Goal: Task Accomplishment & Management: Manage account settings

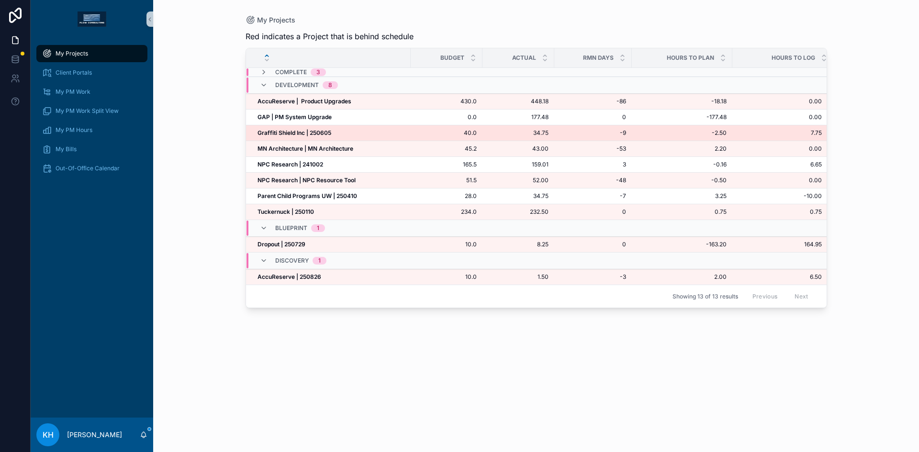
click at [291, 129] on strong "Graffiti Shield Inc | 250605" at bounding box center [294, 132] width 74 height 7
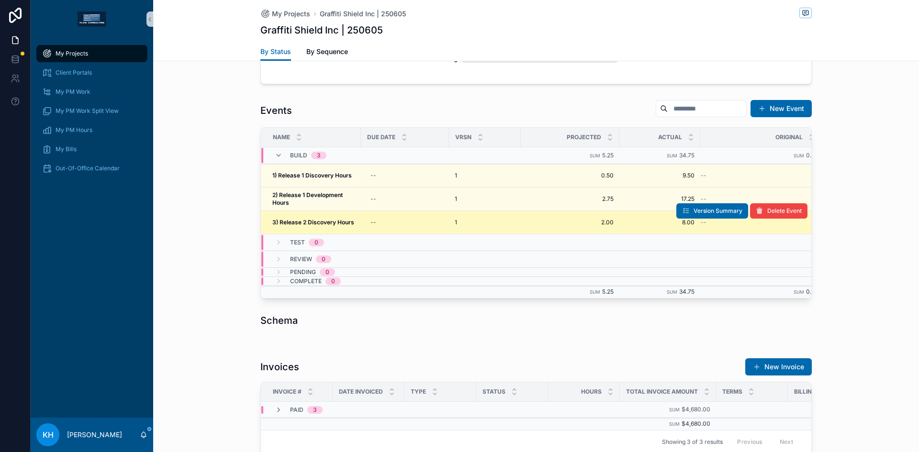
scroll to position [382, 0]
click at [333, 222] on strong "3) Release 2 Discovery Hours" at bounding box center [313, 221] width 82 height 7
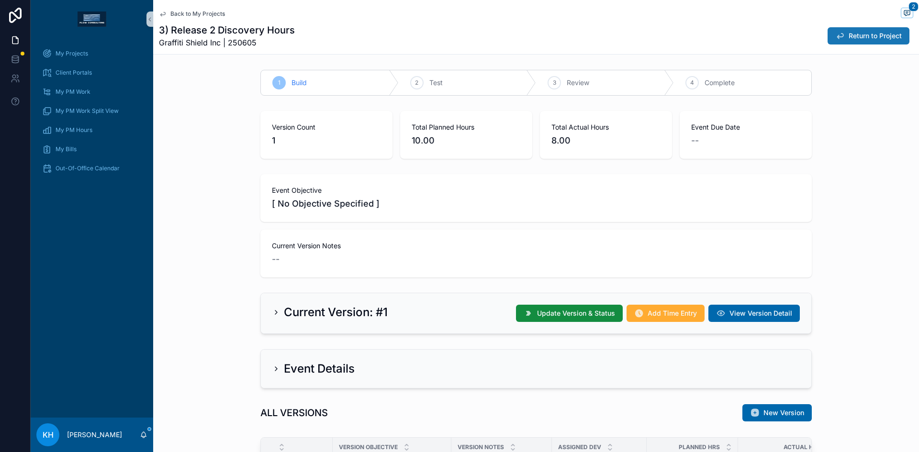
click at [861, 36] on span "Return to Project" at bounding box center [874, 36] width 53 height 10
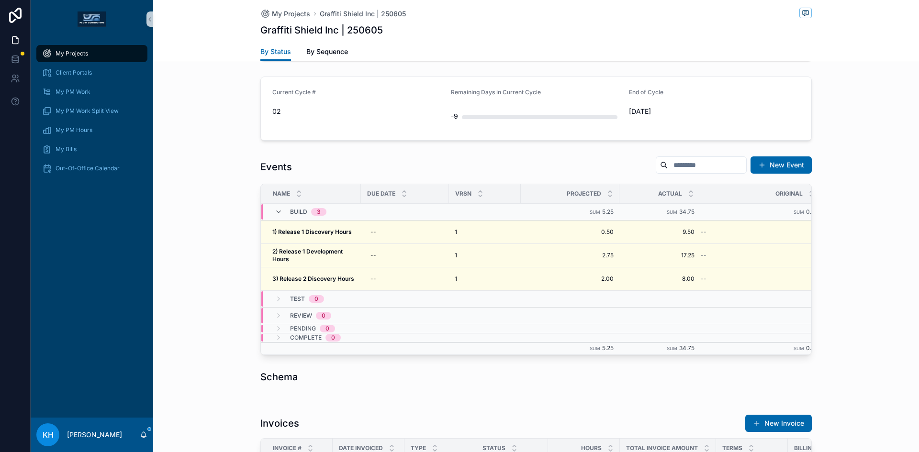
scroll to position [326, 0]
click at [14, 39] on icon at bounding box center [16, 40] width 10 height 10
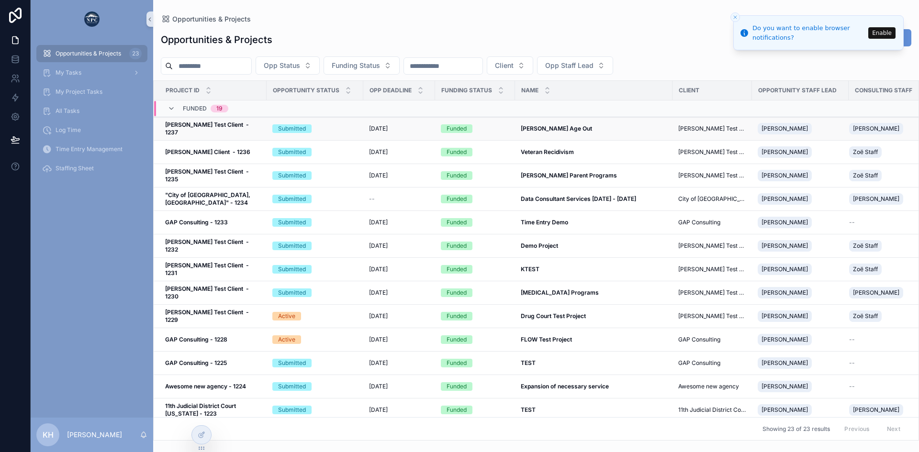
click at [322, 127] on div "Submitted" at bounding box center [314, 128] width 85 height 9
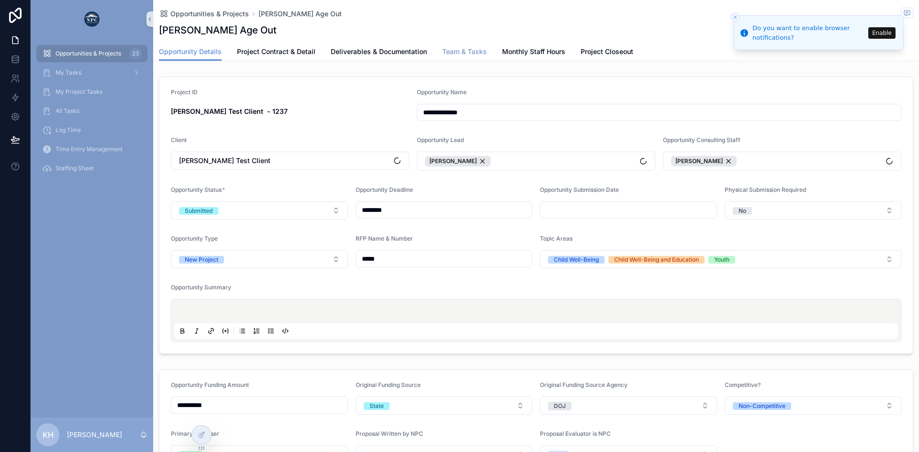
click at [475, 53] on span "Team & Tasks" at bounding box center [464, 52] width 44 height 10
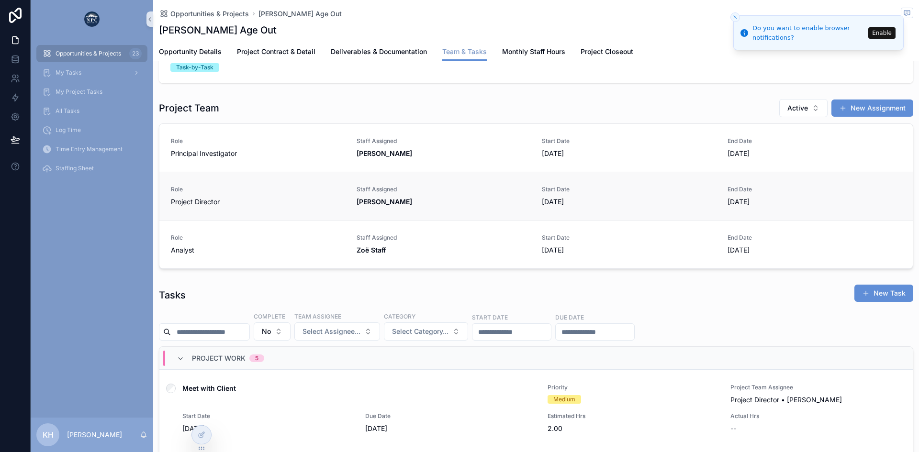
scroll to position [37, 0]
click at [640, 169] on link "Role Principal Investigator Staff Assigned [PERSON_NAME] Start Date [DATE] End …" at bounding box center [535, 147] width 753 height 48
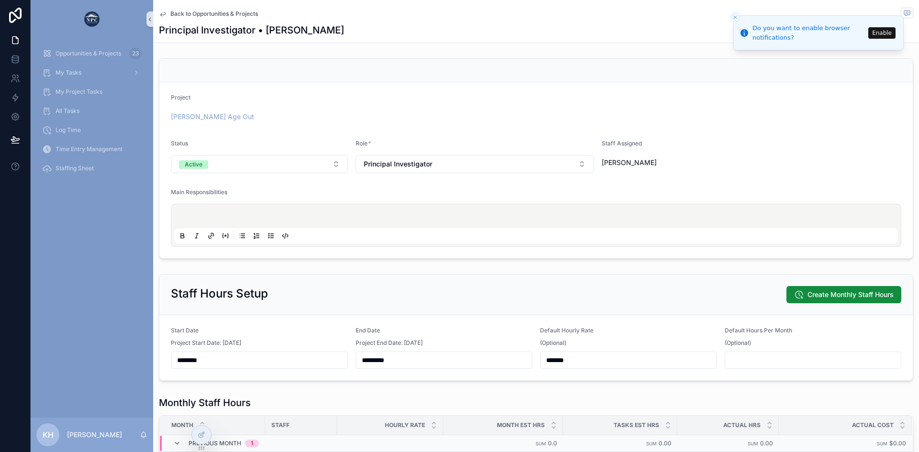
click at [223, 15] on span "Back to Opportunities & Projects" at bounding box center [214, 14] width 88 height 8
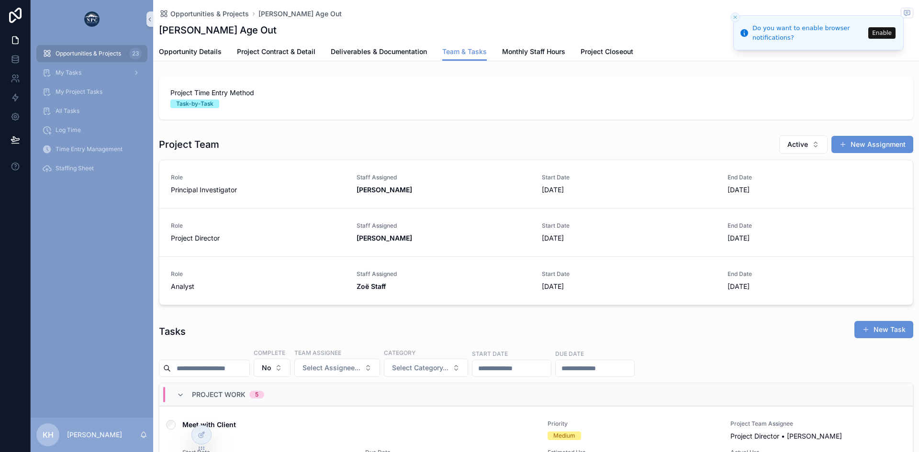
scroll to position [0, 675]
click at [576, 190] on span "[DATE]" at bounding box center [629, 190] width 174 height 10
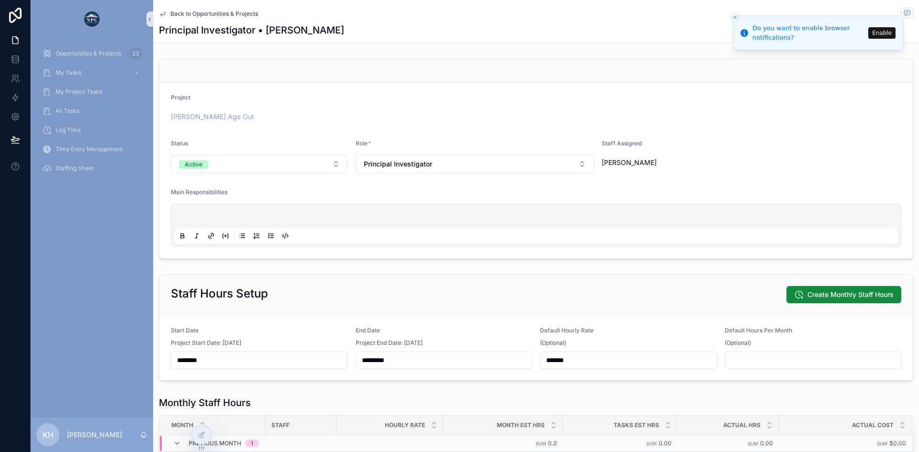
click at [217, 15] on span "Back to Opportunities & Projects" at bounding box center [214, 14] width 88 height 8
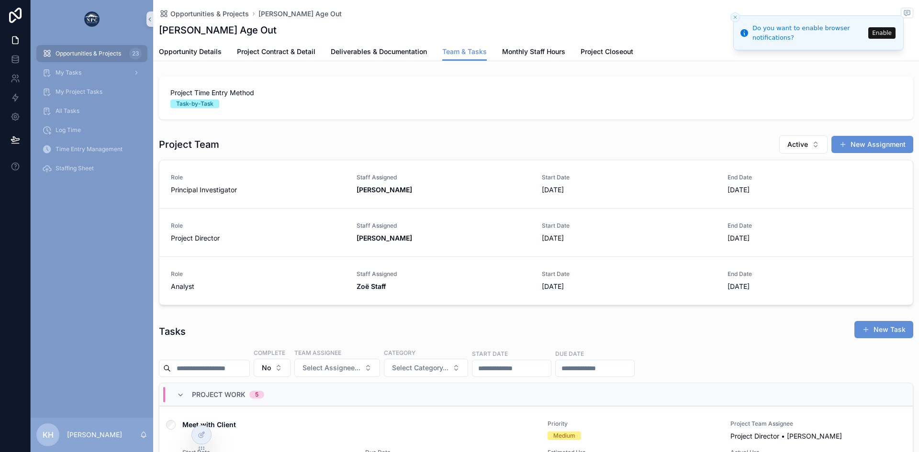
scroll to position [0, 675]
click at [202, 436] on icon at bounding box center [202, 435] width 8 height 8
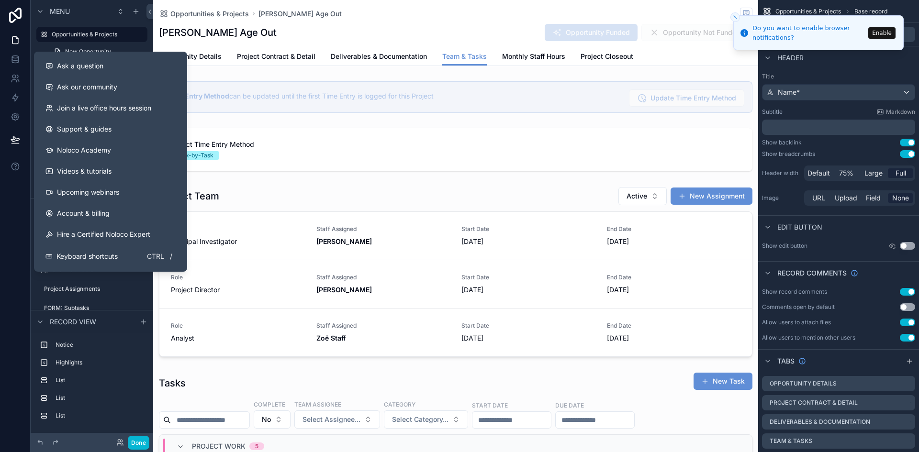
scroll to position [0, 514]
click at [328, 26] on div "[PERSON_NAME] Age Out Opportunity Funded Opportunity Not Funded" at bounding box center [455, 32] width 593 height 18
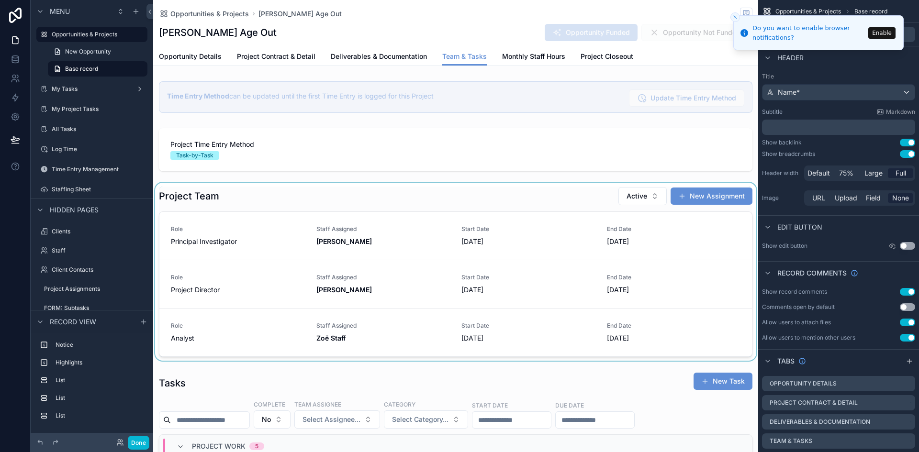
click at [533, 194] on div "scrollable content" at bounding box center [455, 272] width 605 height 178
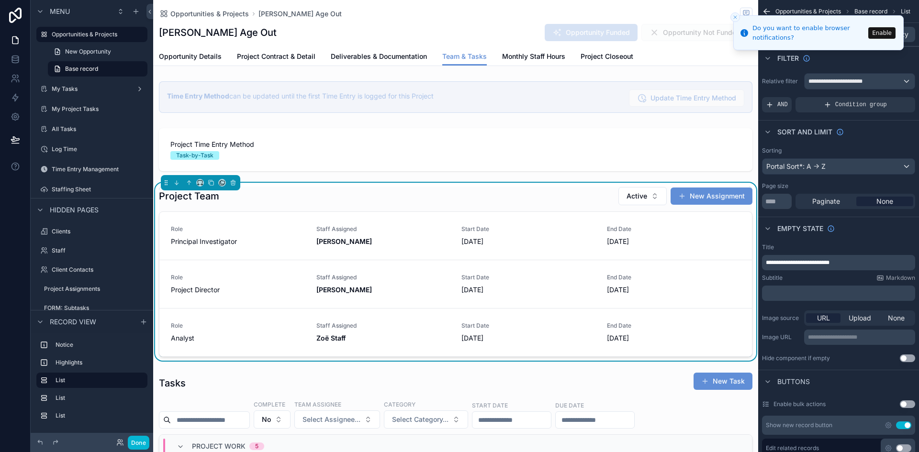
click at [533, 194] on div "Project Team Active New Assignment" at bounding box center [455, 196] width 593 height 19
click at [735, 19] on icon "Close toast" at bounding box center [735, 17] width 6 height 6
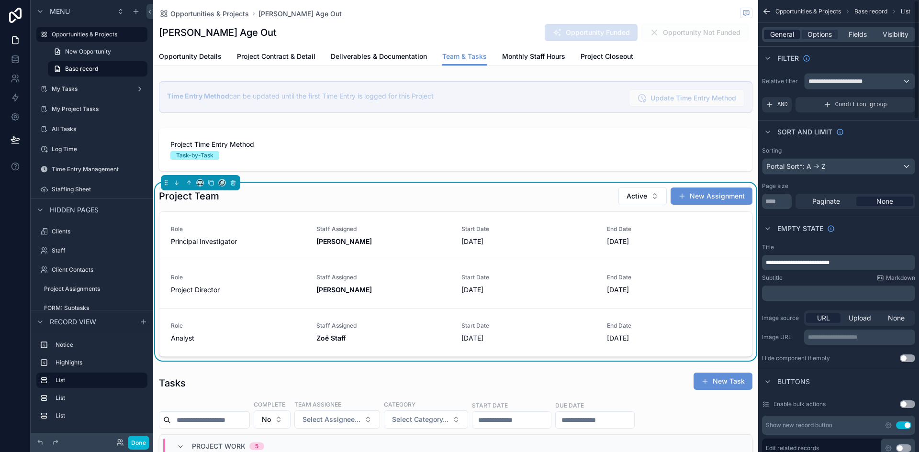
click at [788, 34] on span "General" at bounding box center [782, 35] width 24 height 10
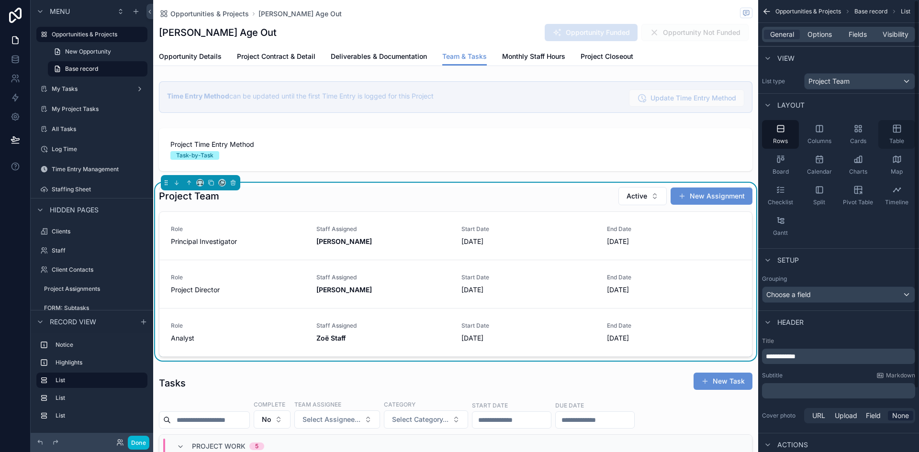
click at [896, 133] on icon "scrollable content" at bounding box center [897, 129] width 10 height 10
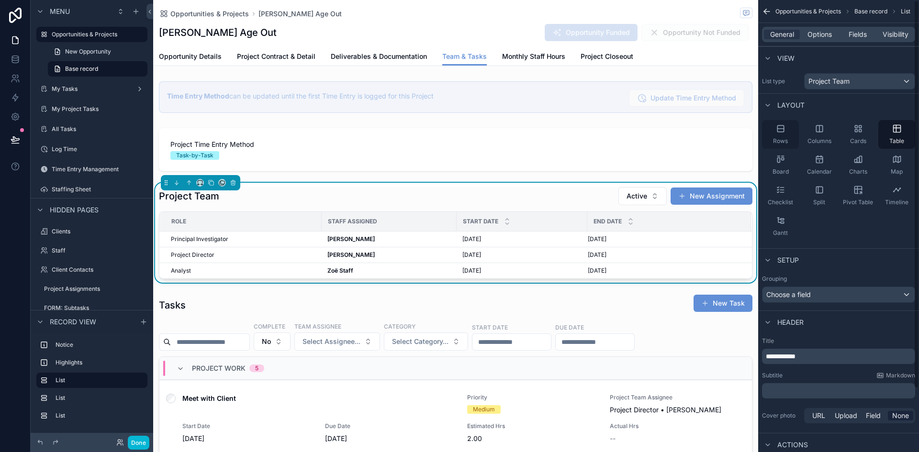
click at [786, 131] on div "Rows" at bounding box center [780, 134] width 37 height 29
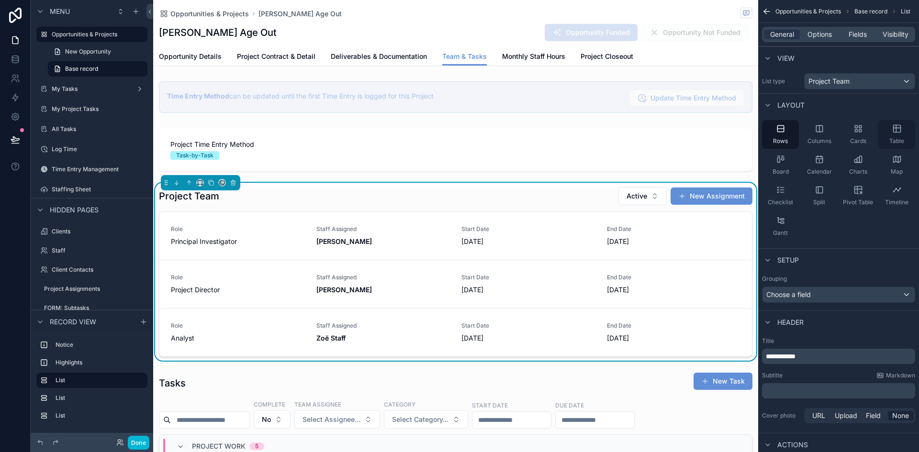
click at [894, 134] on div "Table" at bounding box center [896, 134] width 37 height 29
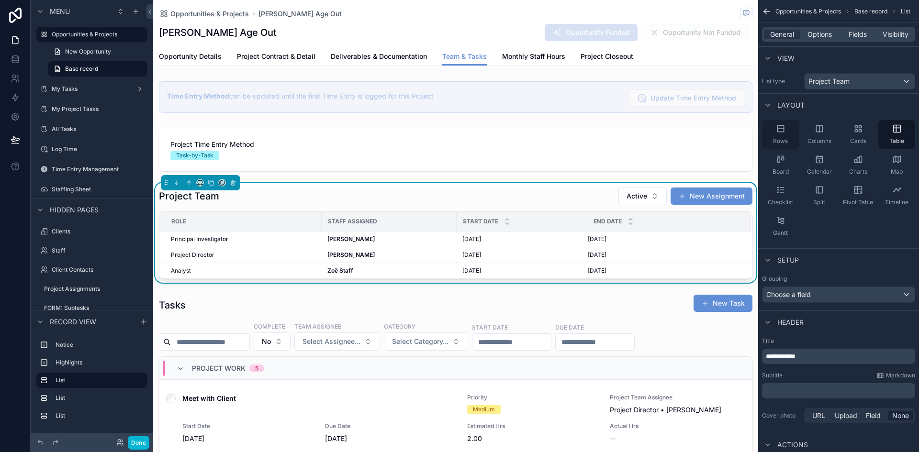
click at [784, 128] on icon "scrollable content" at bounding box center [780, 129] width 10 height 10
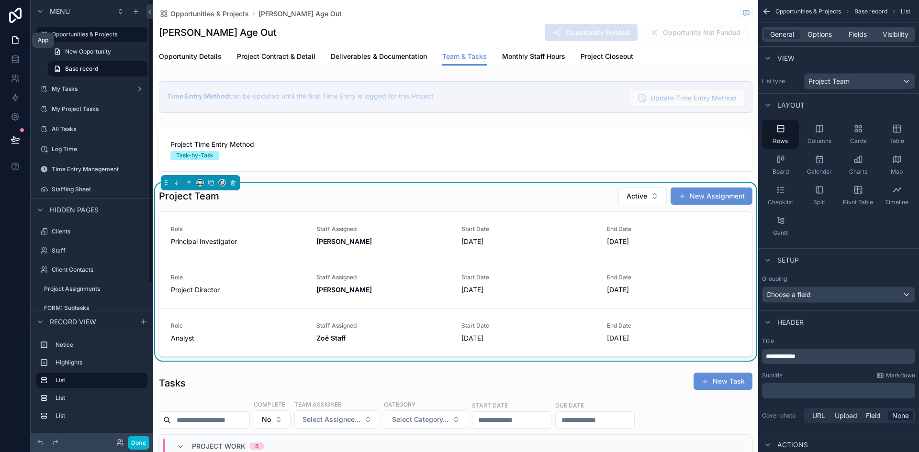
click at [15, 40] on icon at bounding box center [16, 40] width 10 height 10
click at [137, 447] on button "Done" at bounding box center [139, 443] width 22 height 14
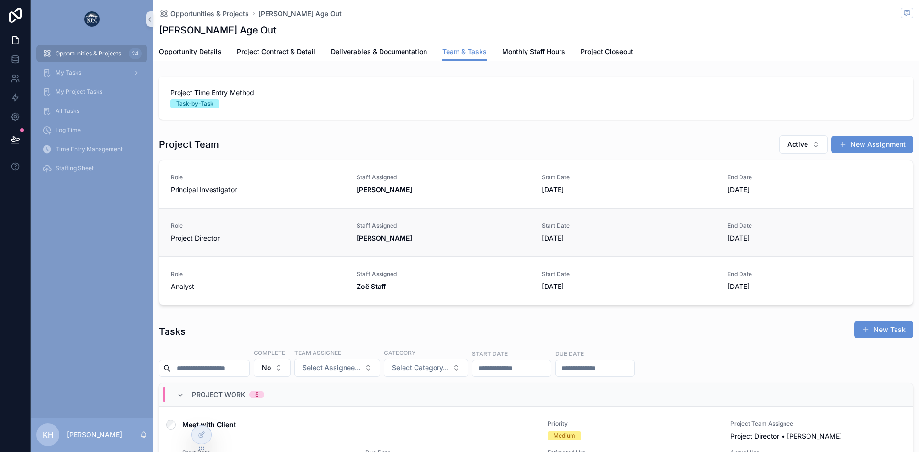
scroll to position [0, 675]
click at [66, 76] on span "My Tasks" at bounding box center [68, 73] width 26 height 8
click at [68, 74] on span "My Tasks" at bounding box center [68, 73] width 26 height 8
click at [69, 71] on span "My Tasks" at bounding box center [68, 73] width 26 height 8
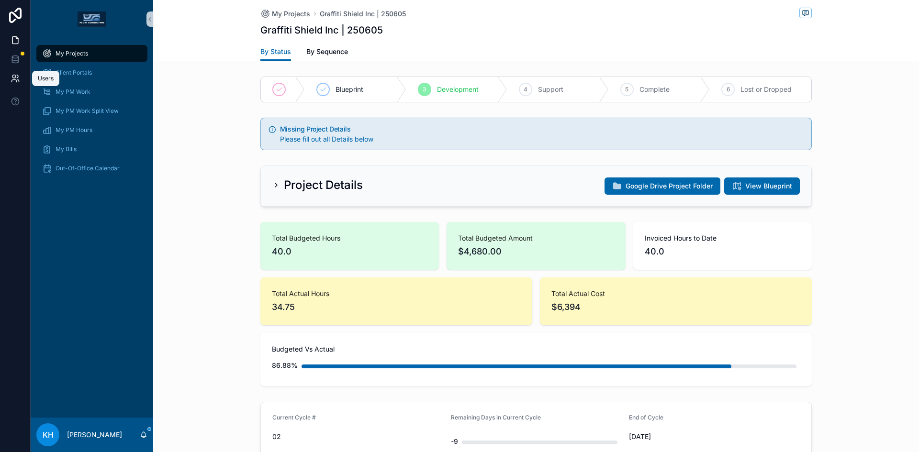
click at [15, 75] on icon at bounding box center [13, 76] width 3 height 3
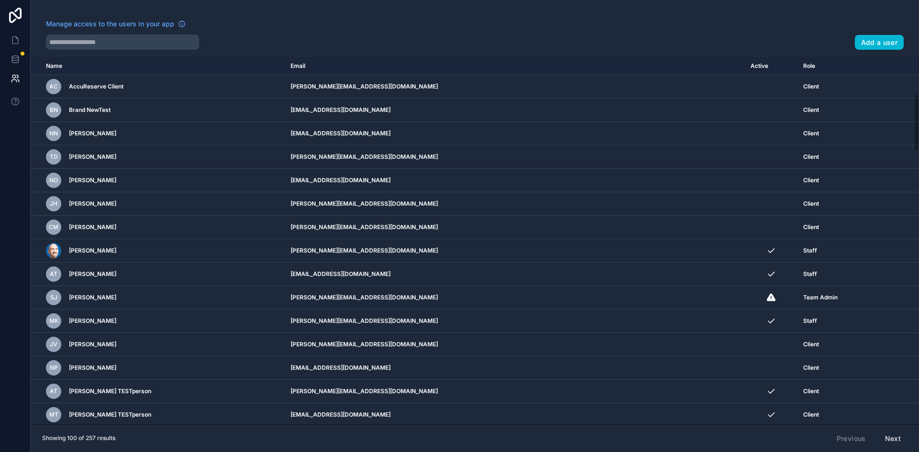
scroll to position [235, 0]
click at [19, 13] on icon at bounding box center [15, 15] width 19 height 15
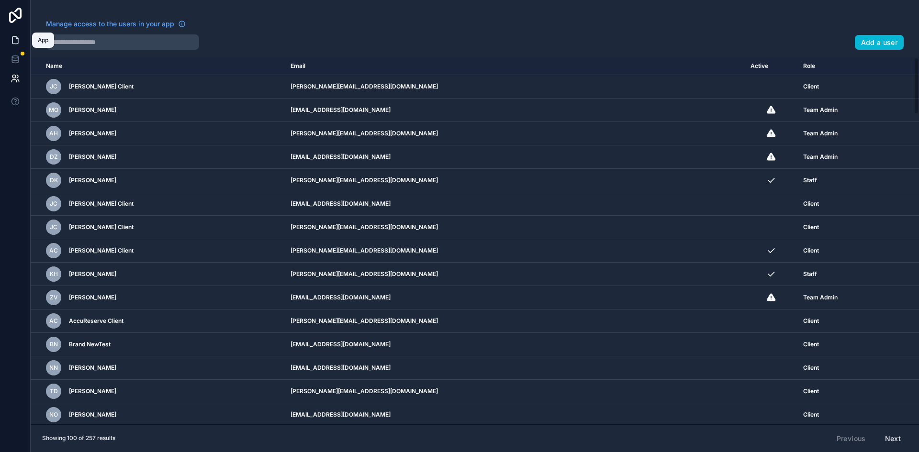
click at [19, 45] on link at bounding box center [15, 40] width 30 height 19
